Goal: Go to known website: Access a specific website the user already knows

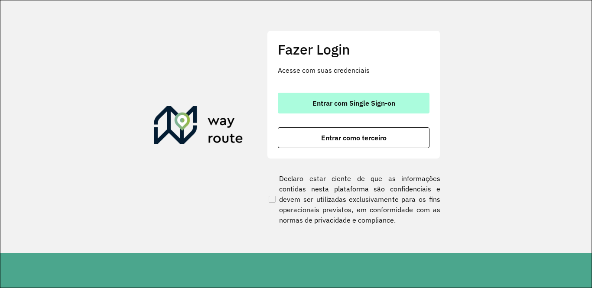
click at [392, 101] on span "Entrar com Single Sign-on" at bounding box center [354, 103] width 83 height 7
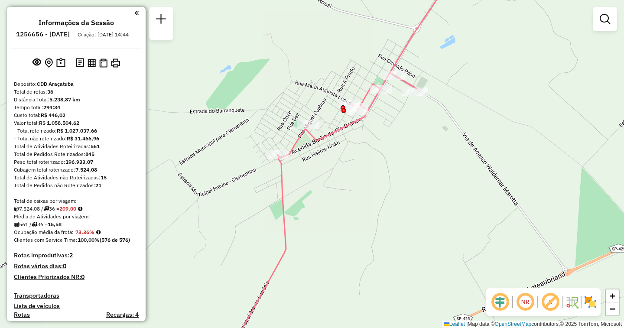
scroll to position [526, 0]
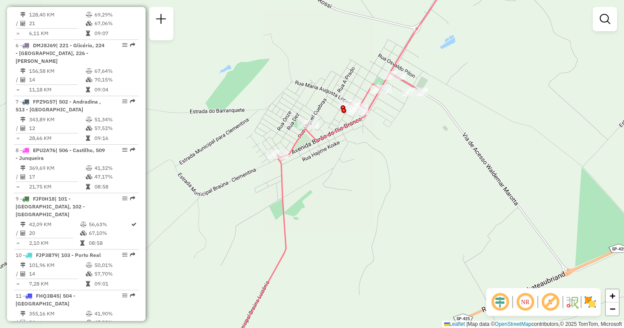
click at [309, 36] on div "Janela de atendimento Grade de atendimento Capacidade Transportadoras Veículos …" at bounding box center [312, 164] width 624 height 328
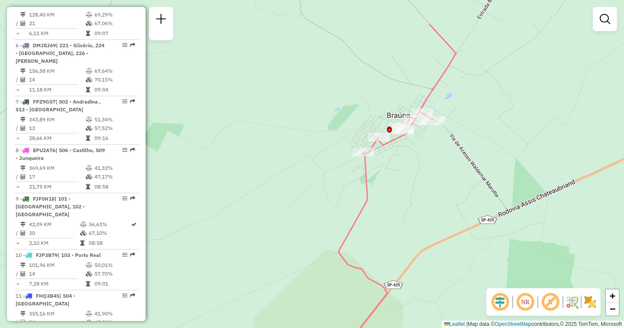
drag, startPoint x: 309, startPoint y: 36, endPoint x: 379, endPoint y: 93, distance: 90.6
click at [379, 93] on div "Janela de atendimento Grade de atendimento Capacidade Transportadoras Veículos …" at bounding box center [312, 164] width 624 height 328
